Goal: Information Seeking & Learning: Learn about a topic

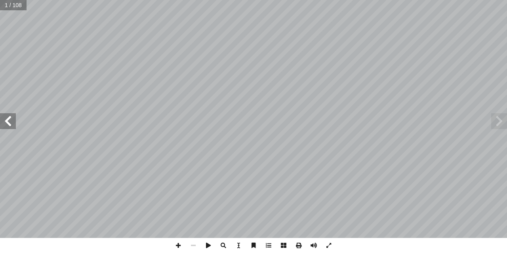
click at [15, 126] on span at bounding box center [8, 121] width 16 height 16
click at [13, 127] on span at bounding box center [8, 121] width 16 height 16
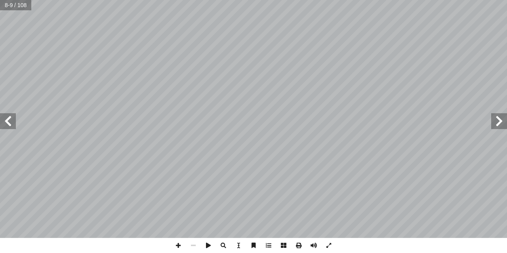
click at [13, 127] on span at bounding box center [8, 121] width 16 height 16
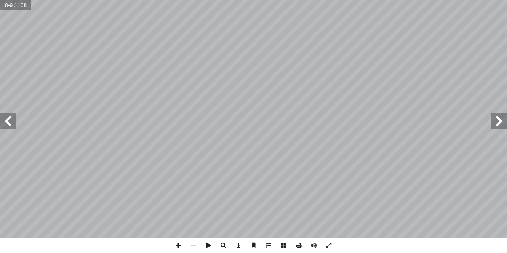
click at [13, 127] on span at bounding box center [8, 121] width 16 height 16
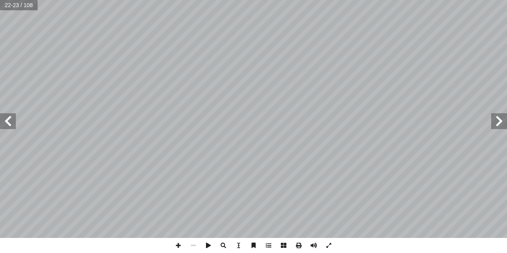
click at [13, 127] on span at bounding box center [8, 121] width 16 height 16
click at [6, 122] on span at bounding box center [8, 121] width 16 height 16
click at [7, 122] on span at bounding box center [8, 121] width 16 height 16
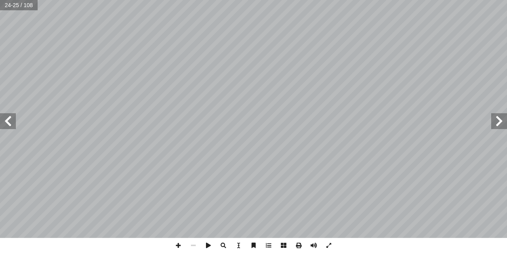
click at [7, 122] on span at bounding box center [8, 121] width 16 height 16
click at [7, 123] on span at bounding box center [8, 121] width 16 height 16
click at [6, 122] on span at bounding box center [8, 121] width 16 height 16
click at [180, 245] on span at bounding box center [178, 245] width 15 height 15
